Goal: Information Seeking & Learning: Learn about a topic

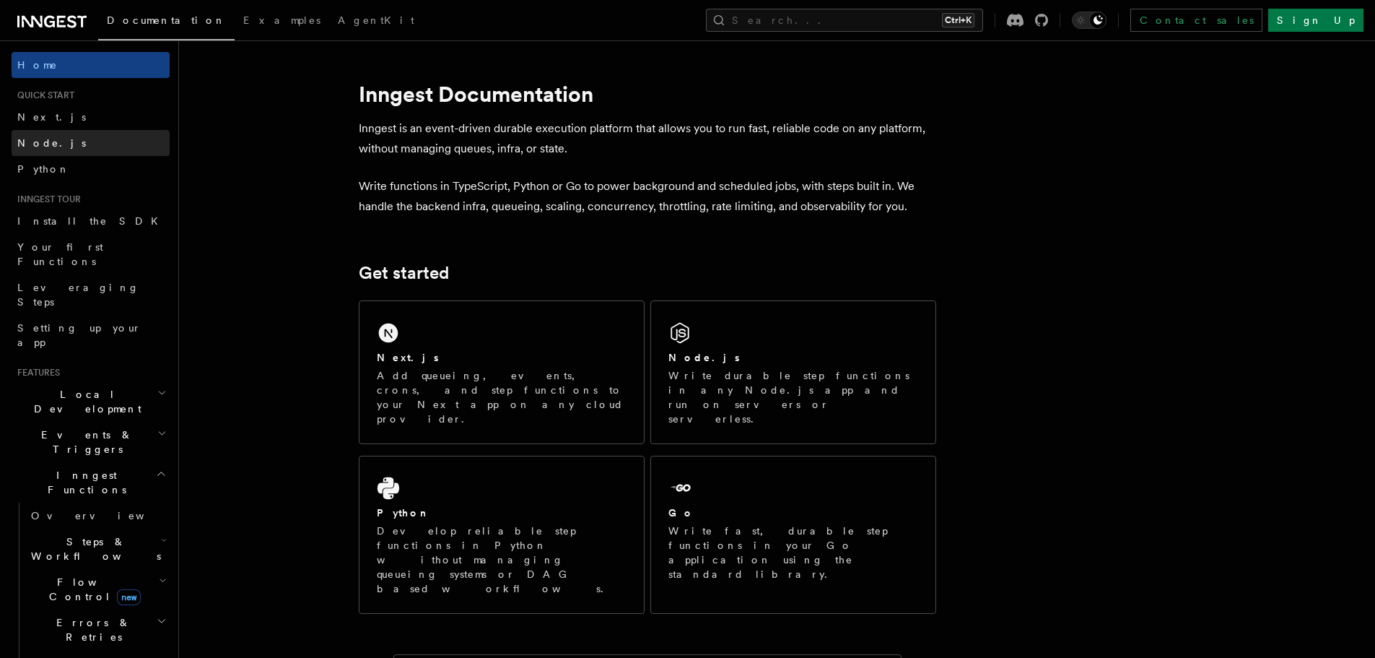
click at [87, 139] on link "Node.js" at bounding box center [91, 143] width 158 height 26
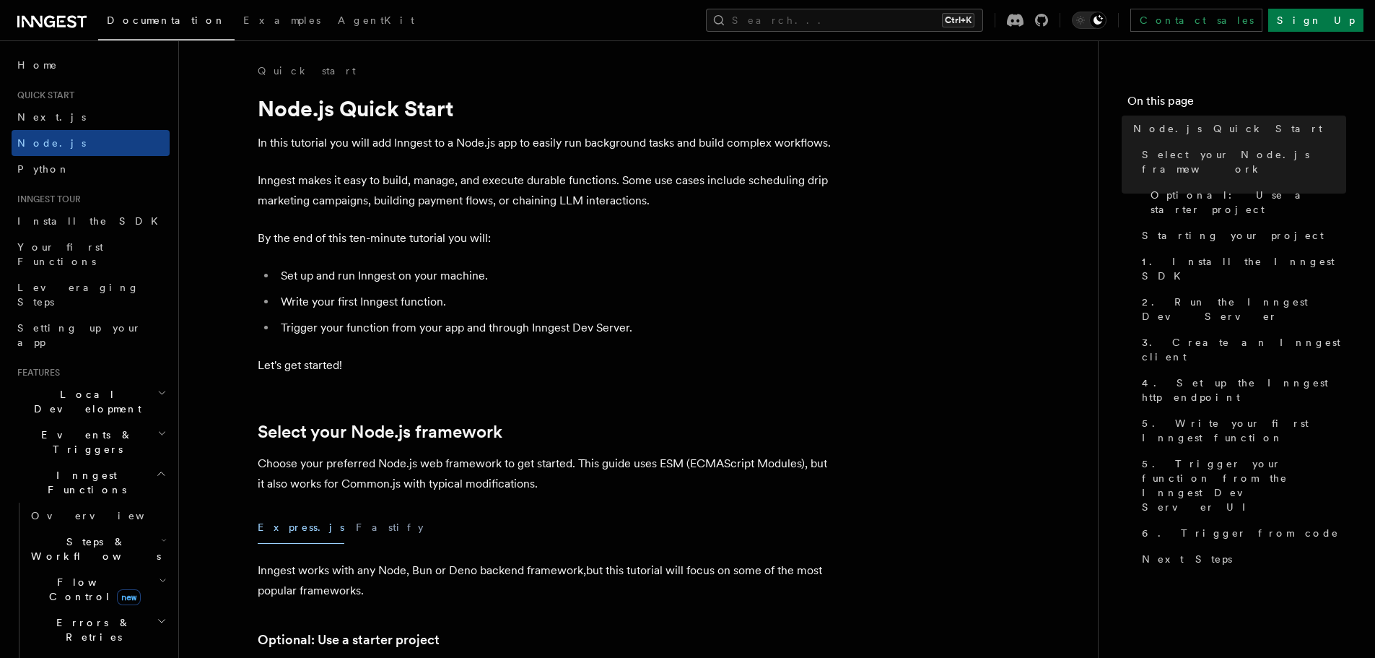
click at [86, 427] on span "Events & Triggers" at bounding box center [85, 441] width 146 height 29
click at [84, 517] on span "Sending events" at bounding box center [100, 531] width 139 height 29
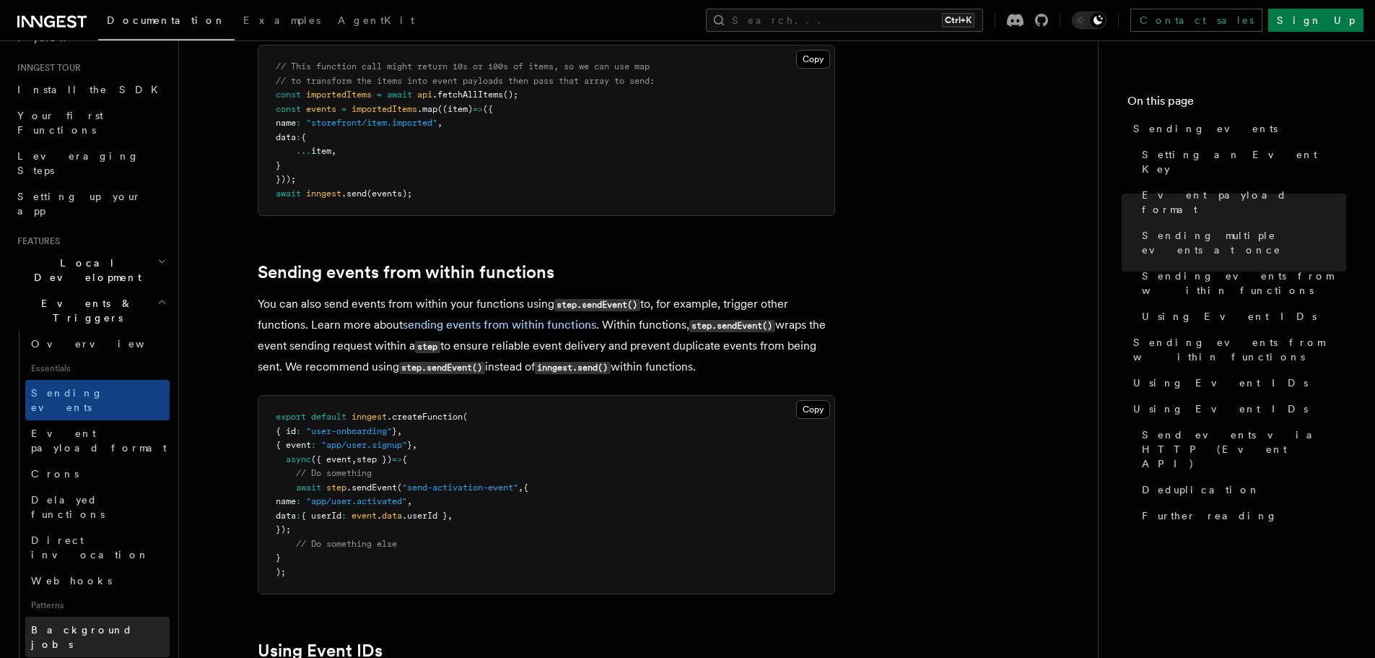
scroll to position [144, 0]
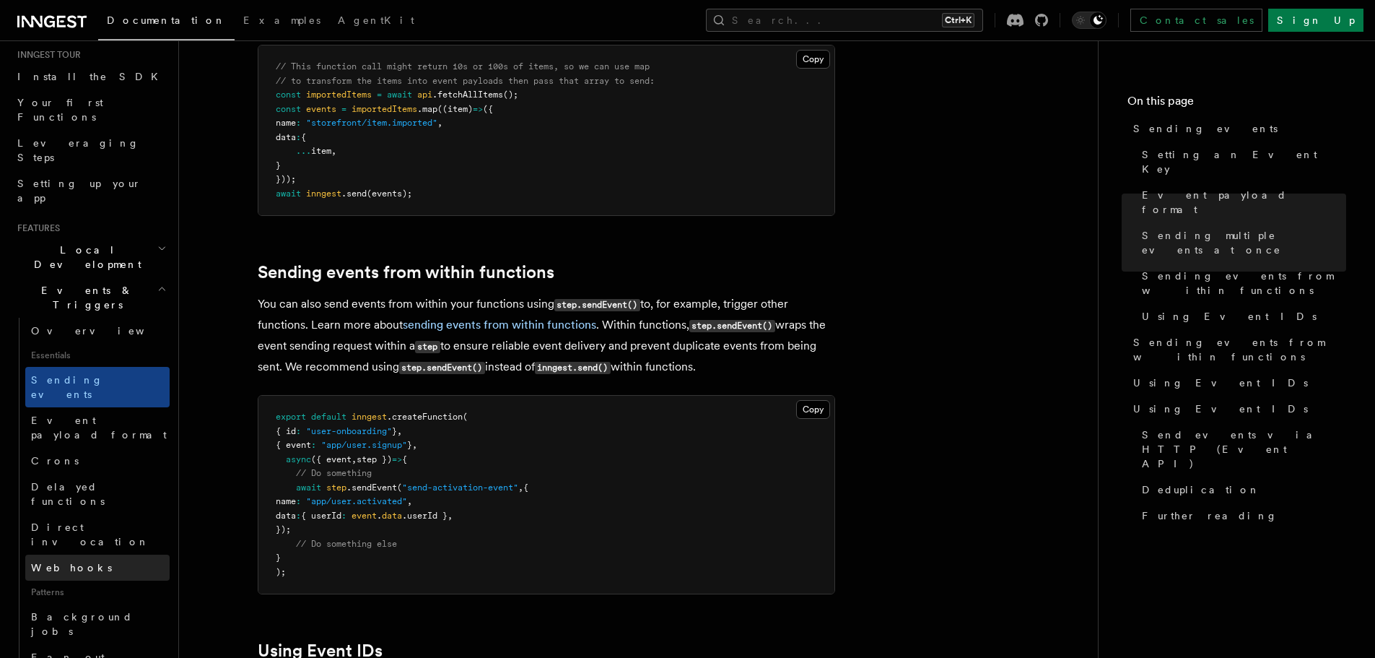
click at [93, 555] on link "Webhooks" at bounding box center [97, 568] width 144 height 26
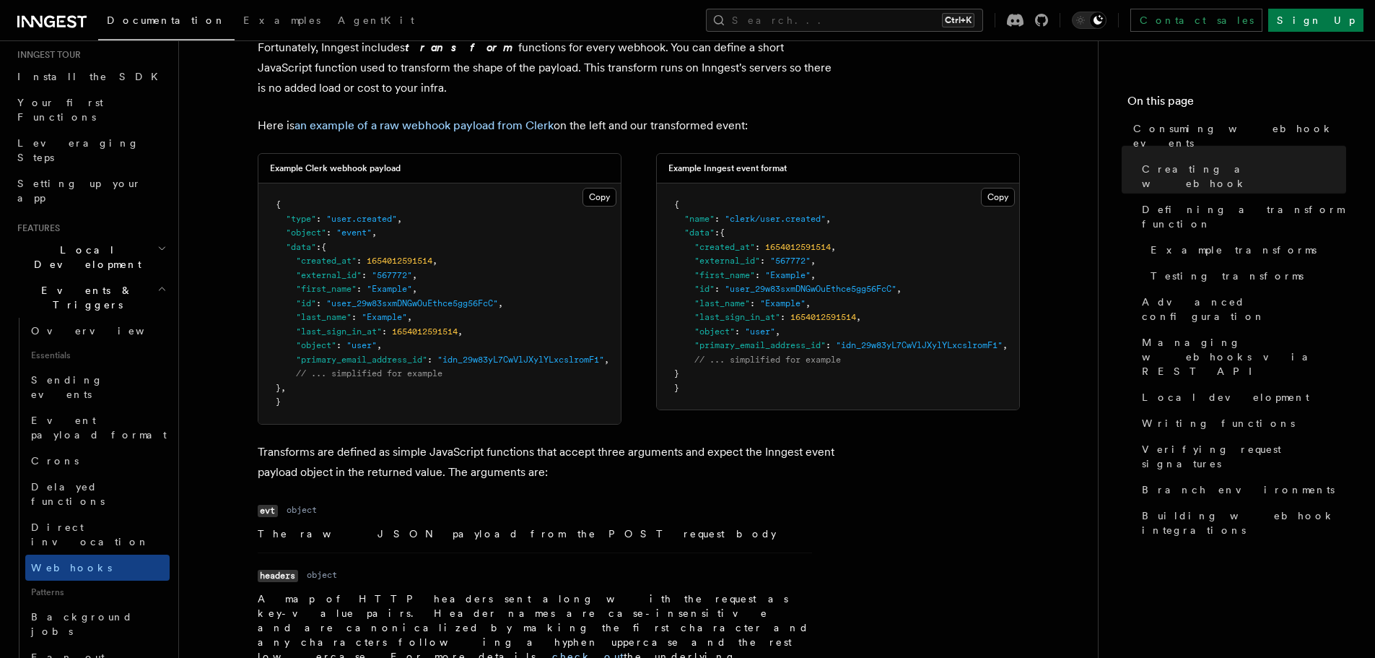
scroll to position [1155, 0]
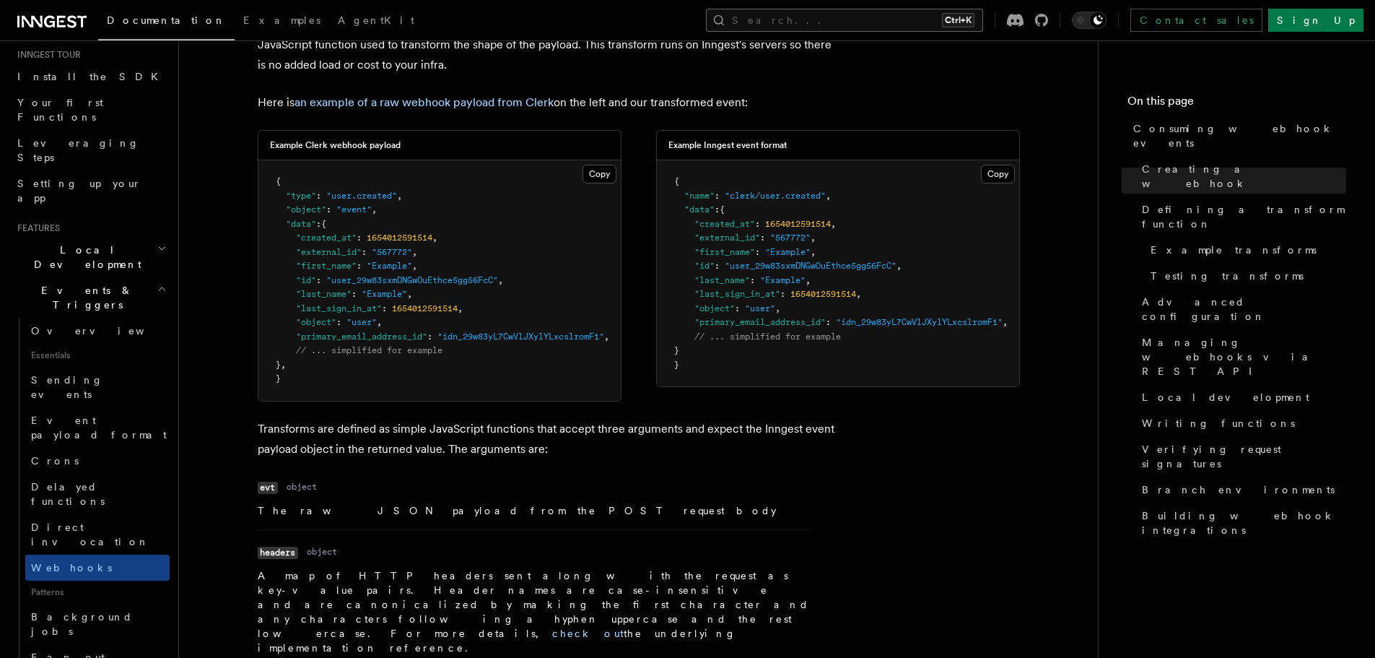
click at [875, 23] on button "Search... Ctrl+K" at bounding box center [844, 20] width 277 height 23
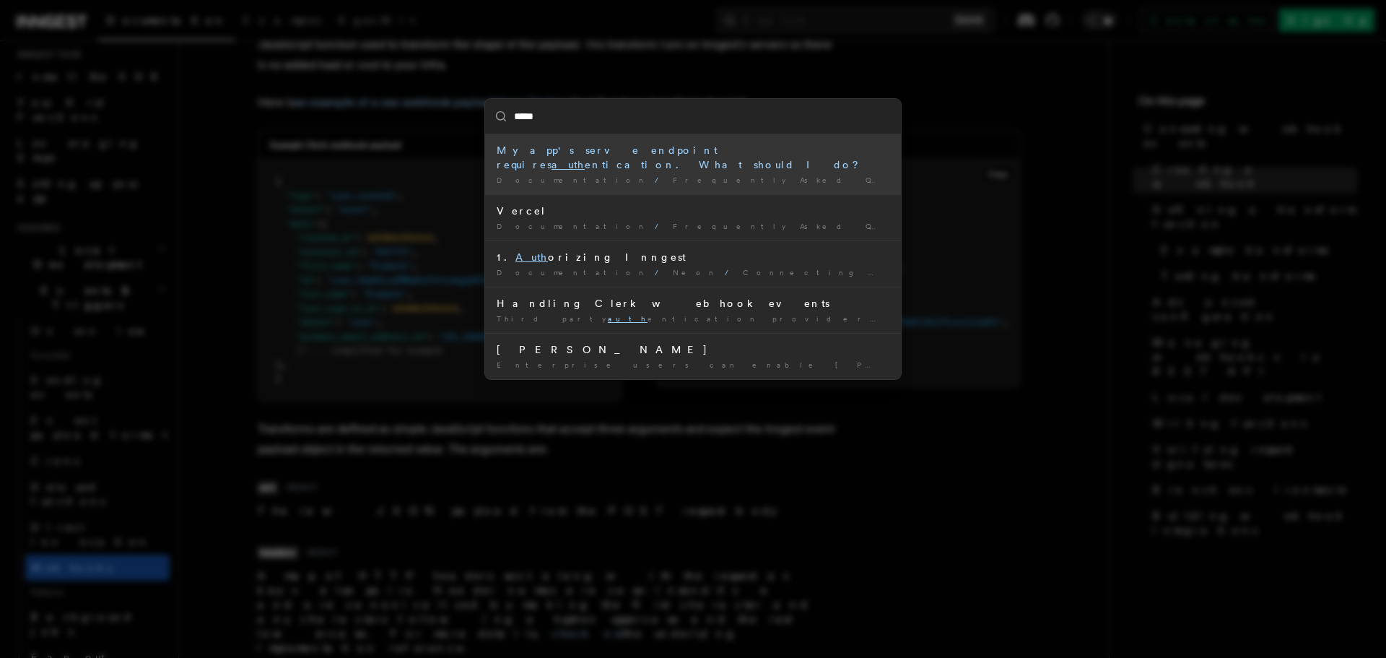
type input "******"
click at [602, 159] on mark "authen" at bounding box center [577, 165] width 51 height 12
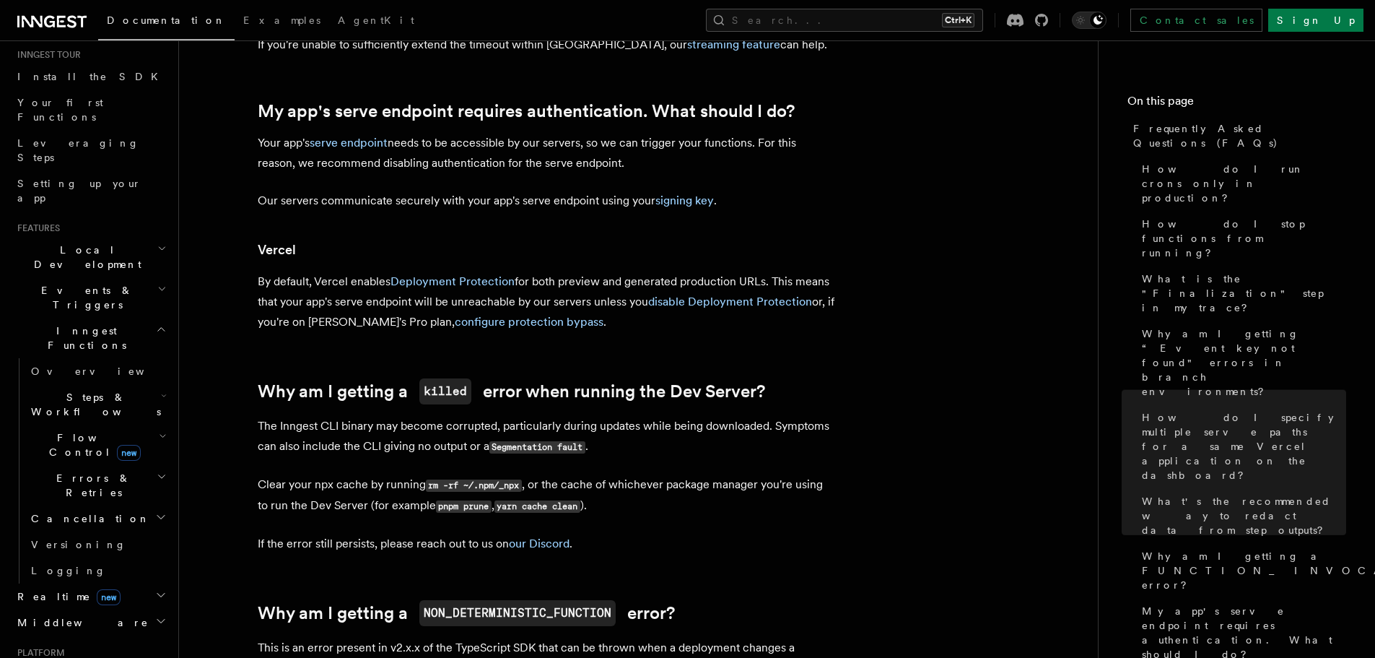
scroll to position [1630, 0]
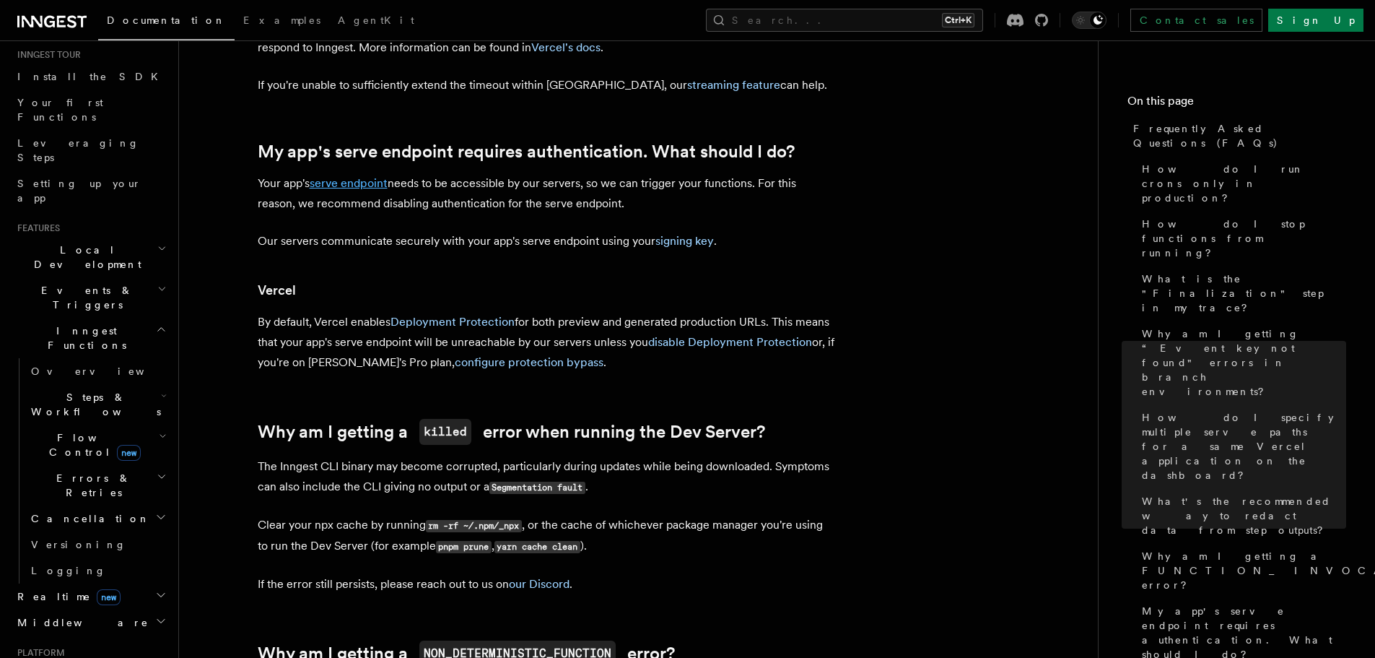
click at [365, 188] on link "serve endpoint" at bounding box center [349, 183] width 78 height 14
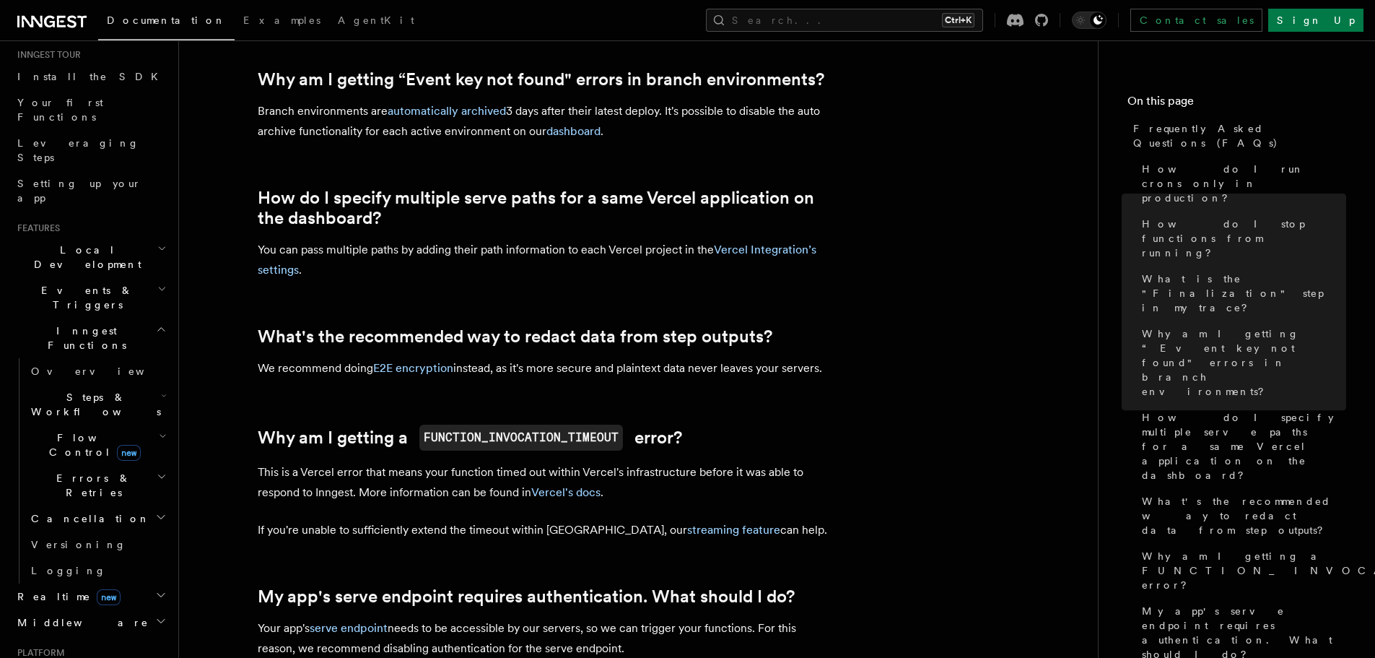
scroll to position [1341, 0]
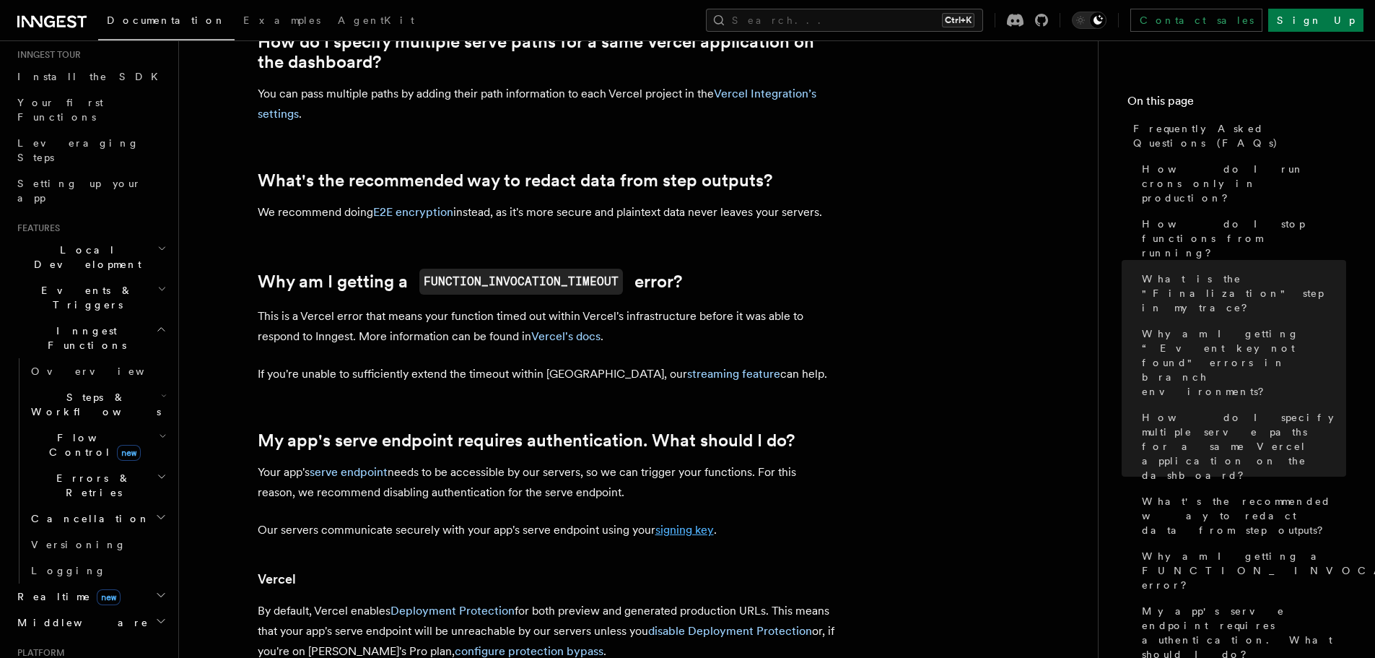
click at [695, 531] on link "signing key" at bounding box center [685, 530] width 58 height 14
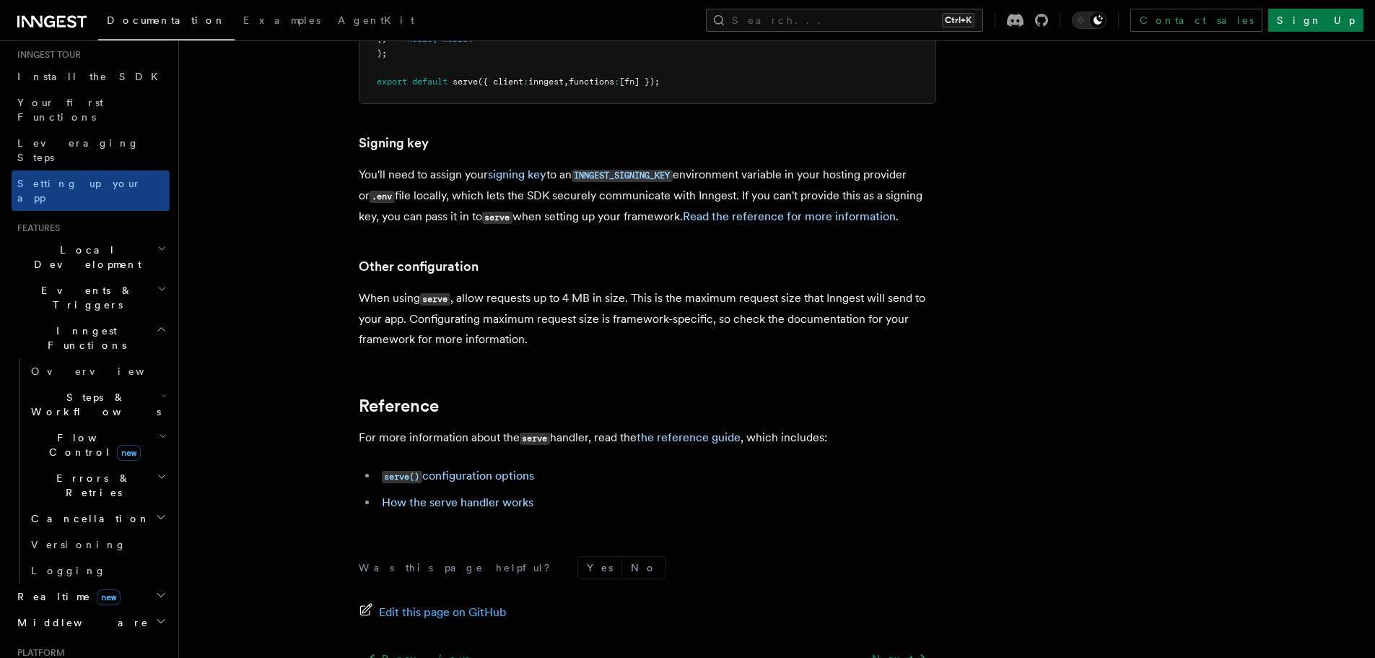
scroll to position [12741, 0]
click at [673, 169] on code "INNGEST_SIGNING_KEY" at bounding box center [622, 175] width 101 height 12
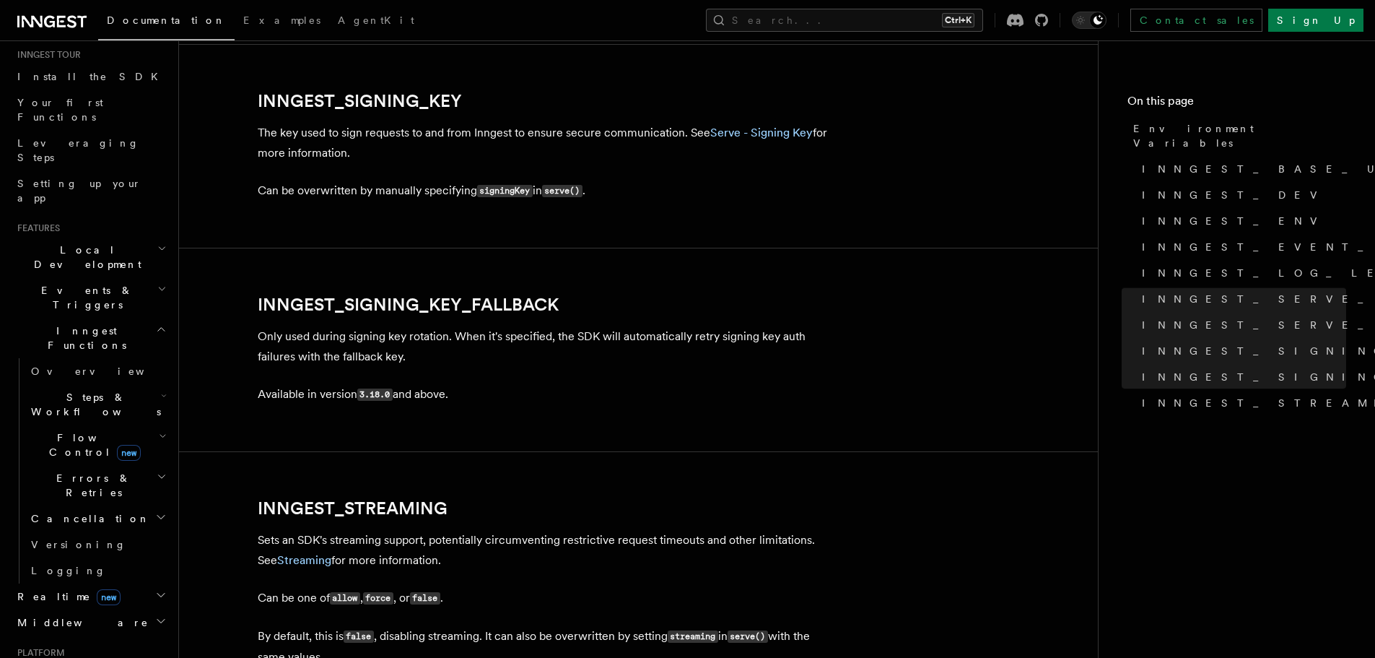
scroll to position [2536, 0]
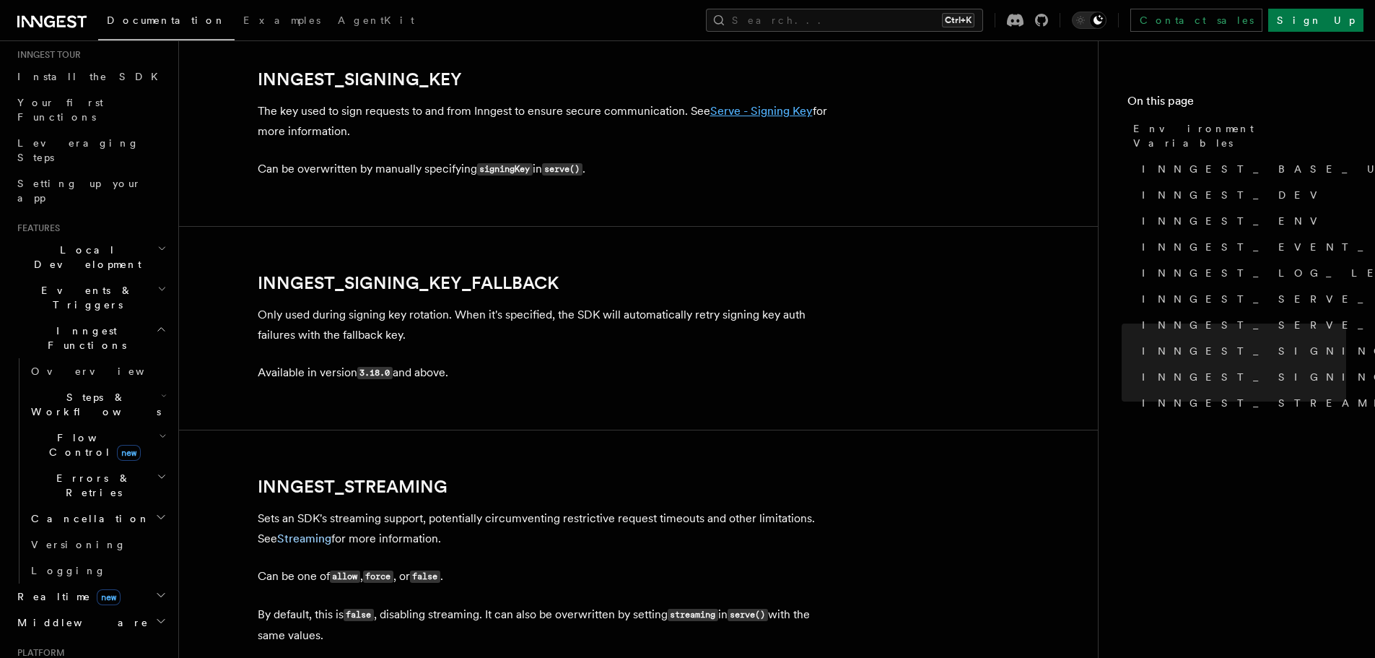
click at [719, 112] on link "Serve - Signing Key" at bounding box center [761, 111] width 103 height 14
